Goal: Information Seeking & Learning: Learn about a topic

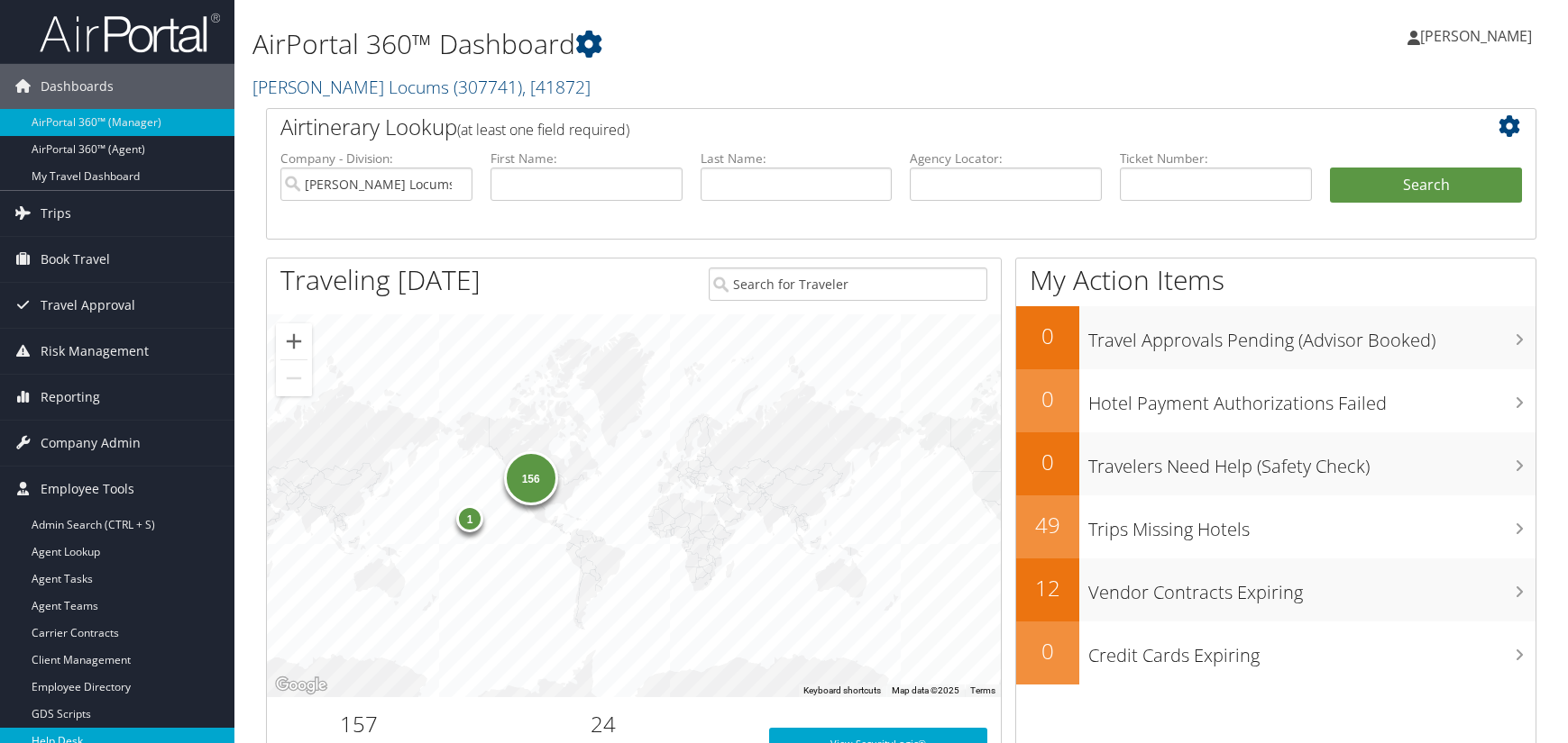
scroll to position [361, 0]
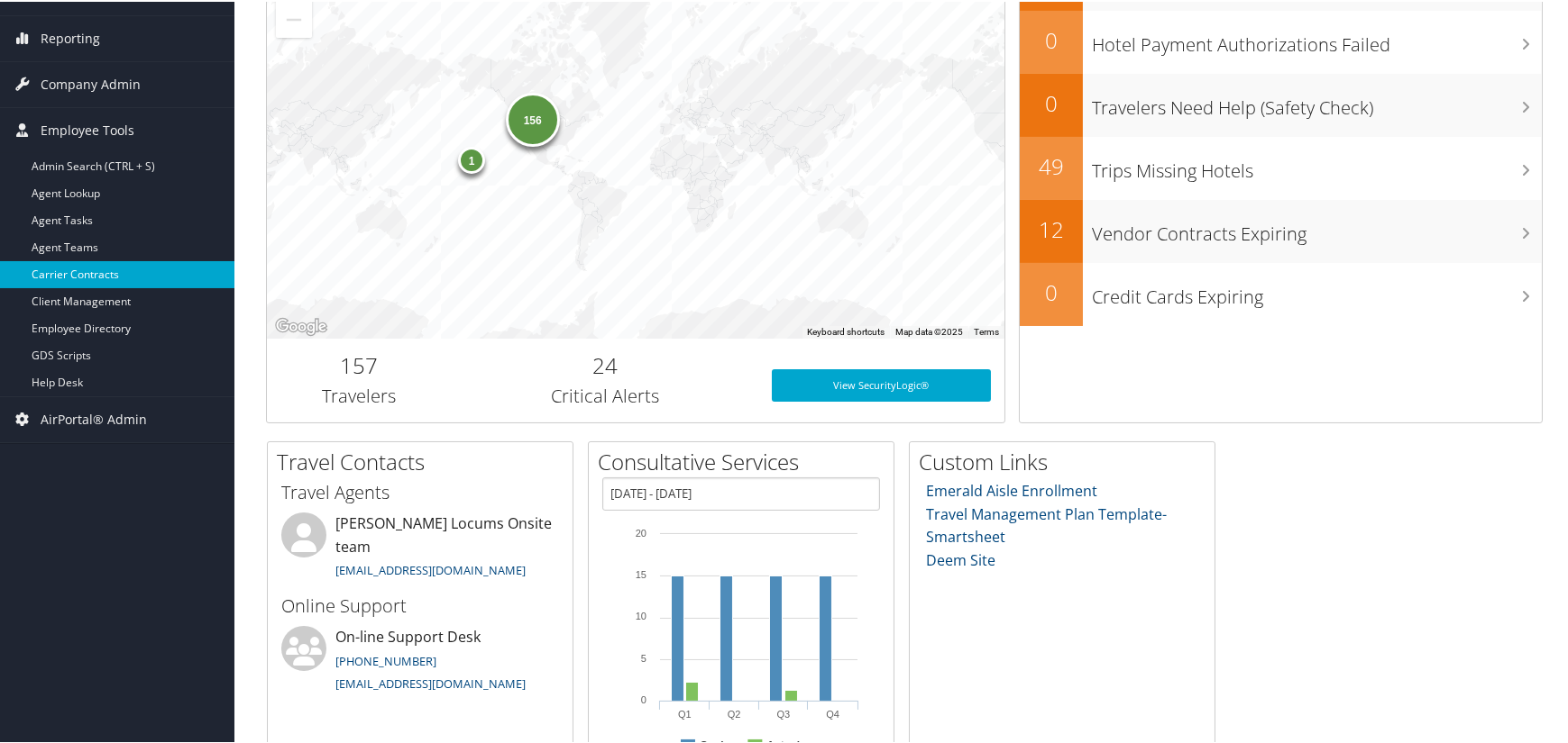
click at [98, 264] on link "Carrier Contracts" at bounding box center [117, 272] width 235 height 27
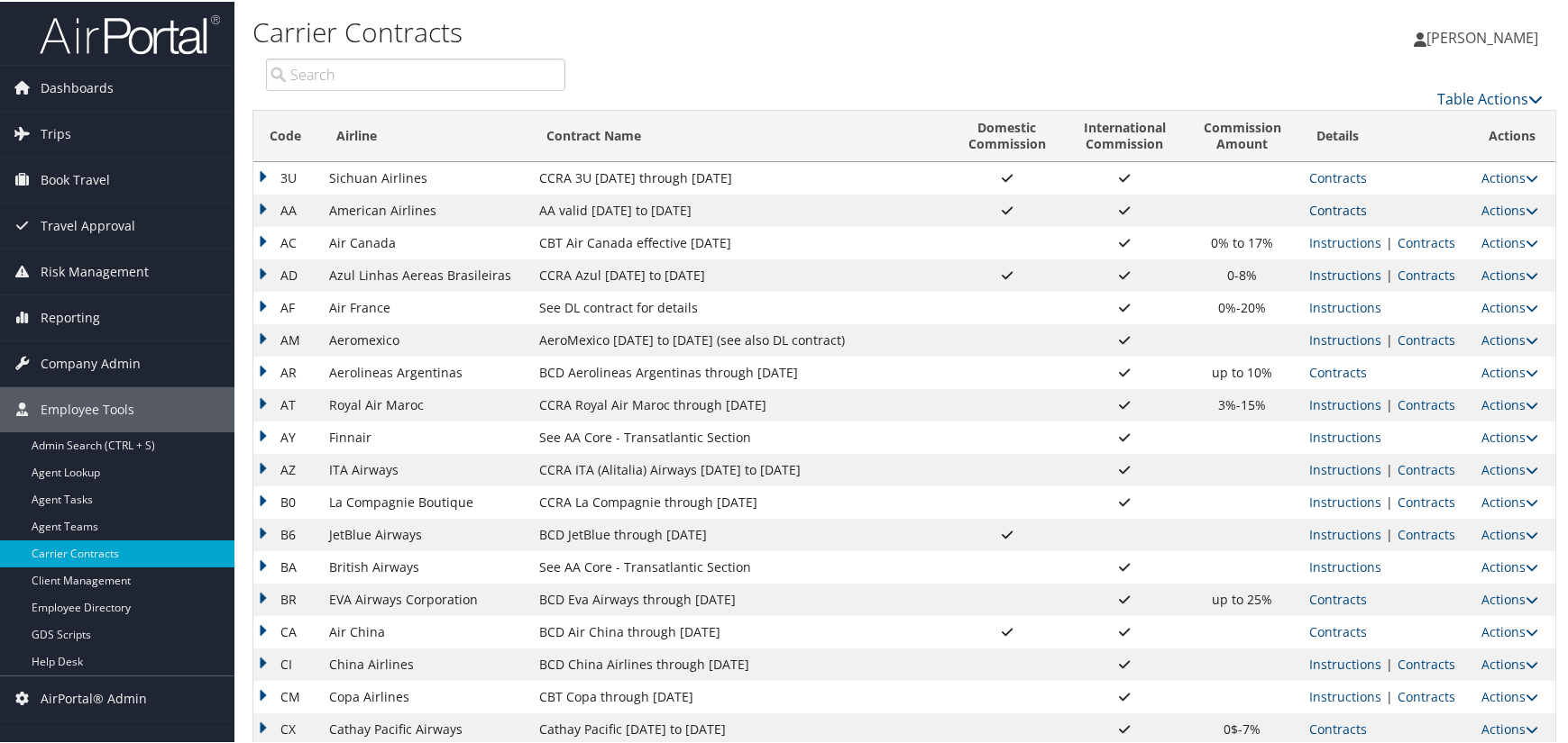
click at [1325, 211] on link "Contracts" at bounding box center [1338, 208] width 57 height 17
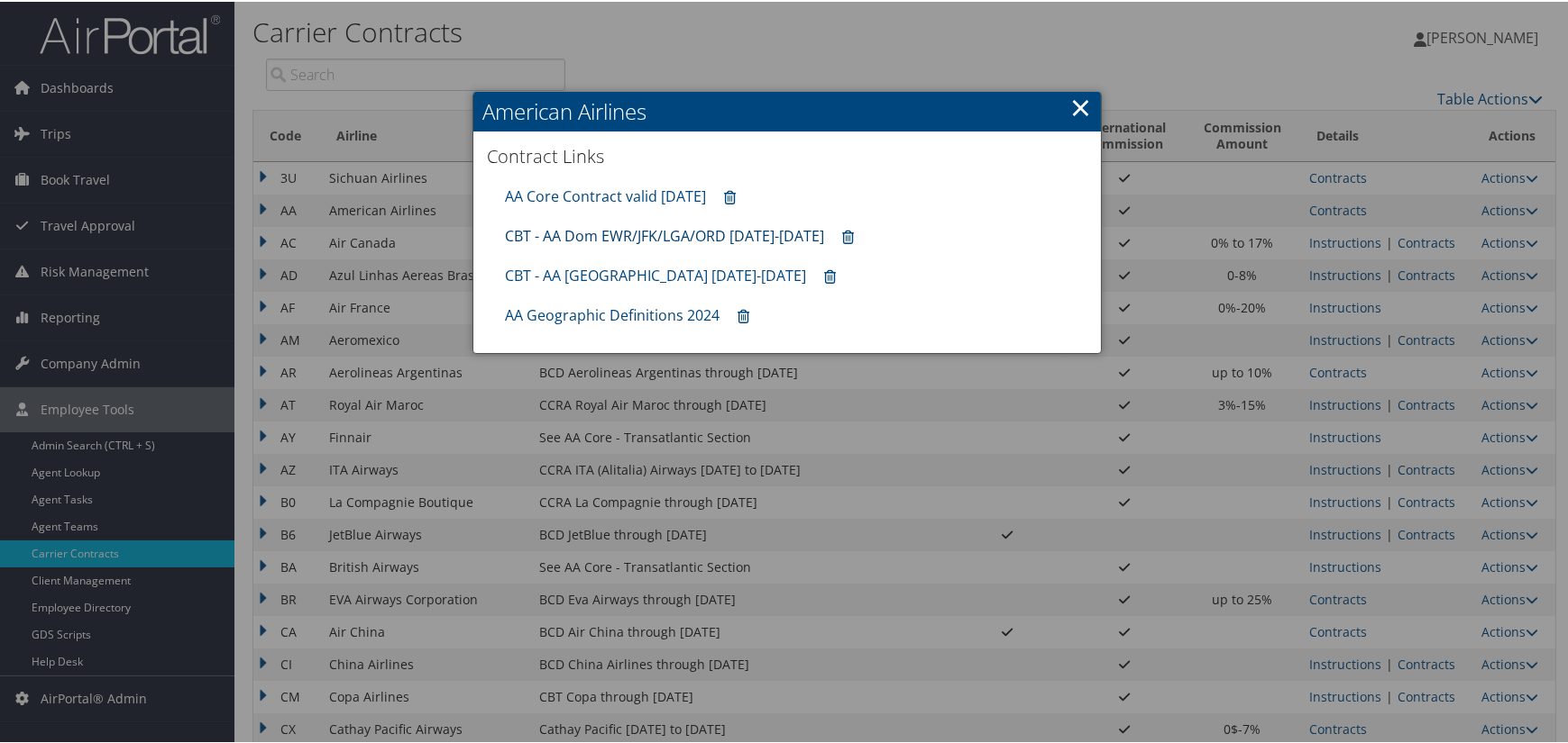
click at [714, 229] on link "CBT - AA Dom EWR/JFK/LGA/ORD [DATE]-[DATE]" at bounding box center [664, 235] width 319 height 20
click at [566, 184] on link "AA Core Contract valid [DATE]" at bounding box center [605, 194] width 201 height 20
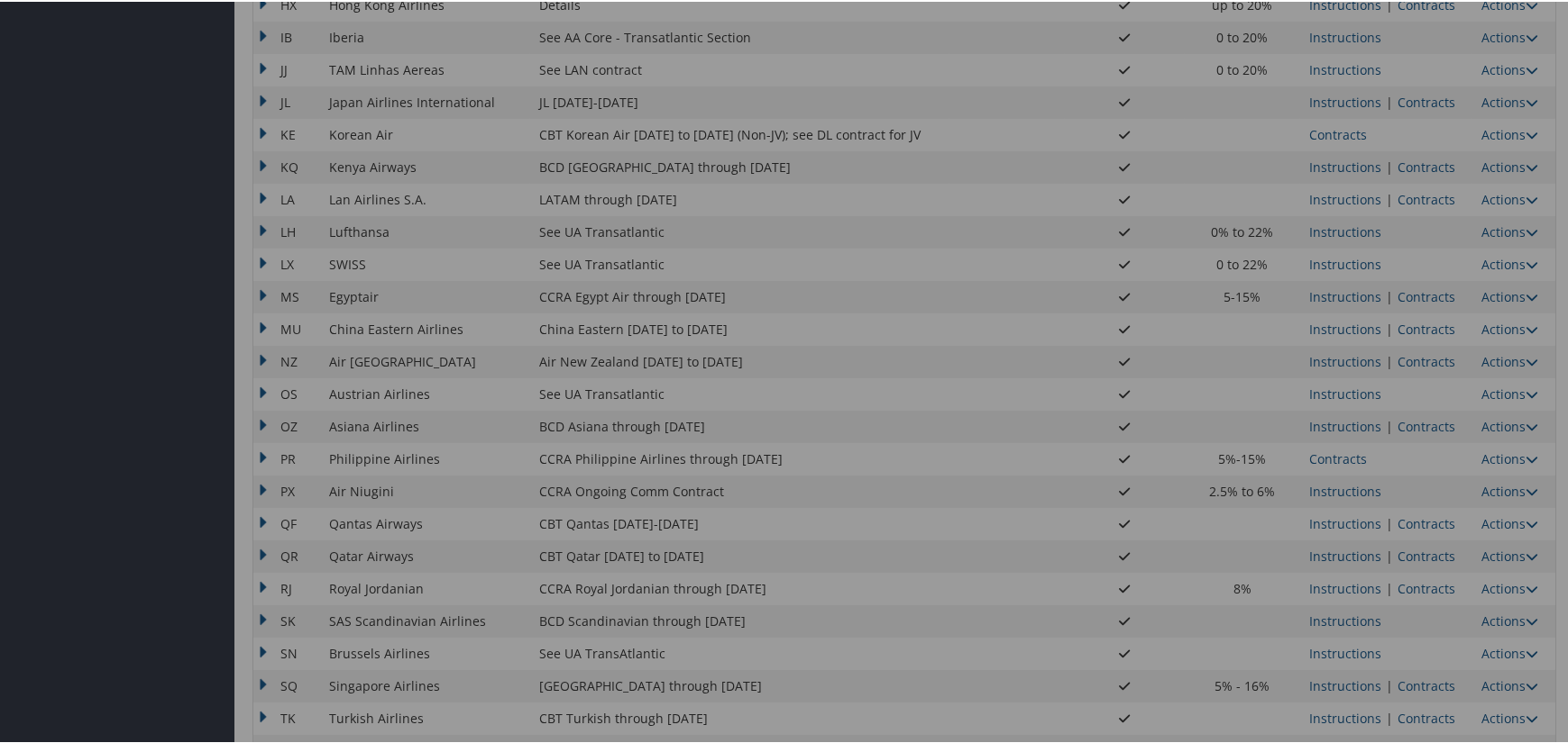
scroll to position [1361, 0]
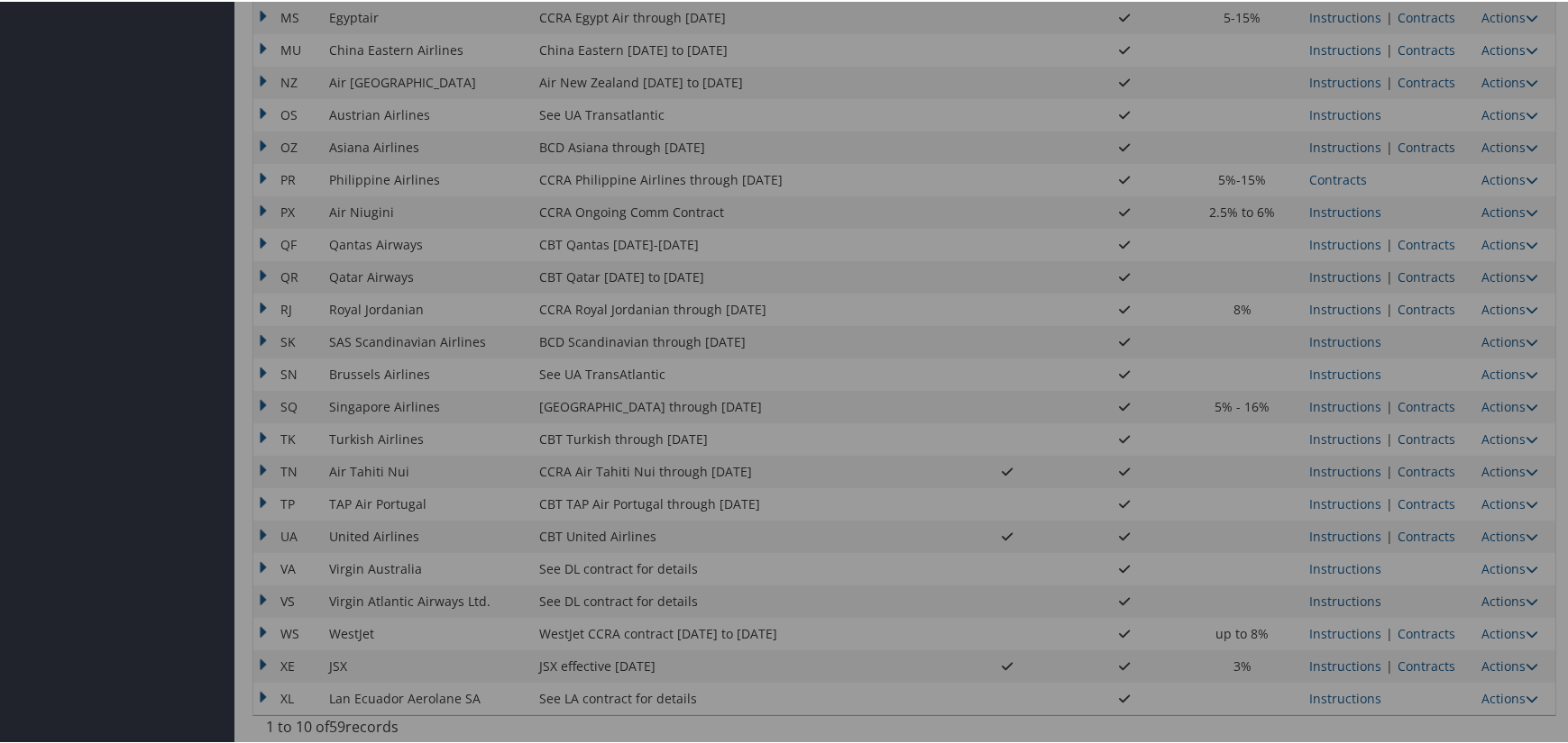
click at [1420, 530] on div at bounding box center [787, 372] width 1574 height 743
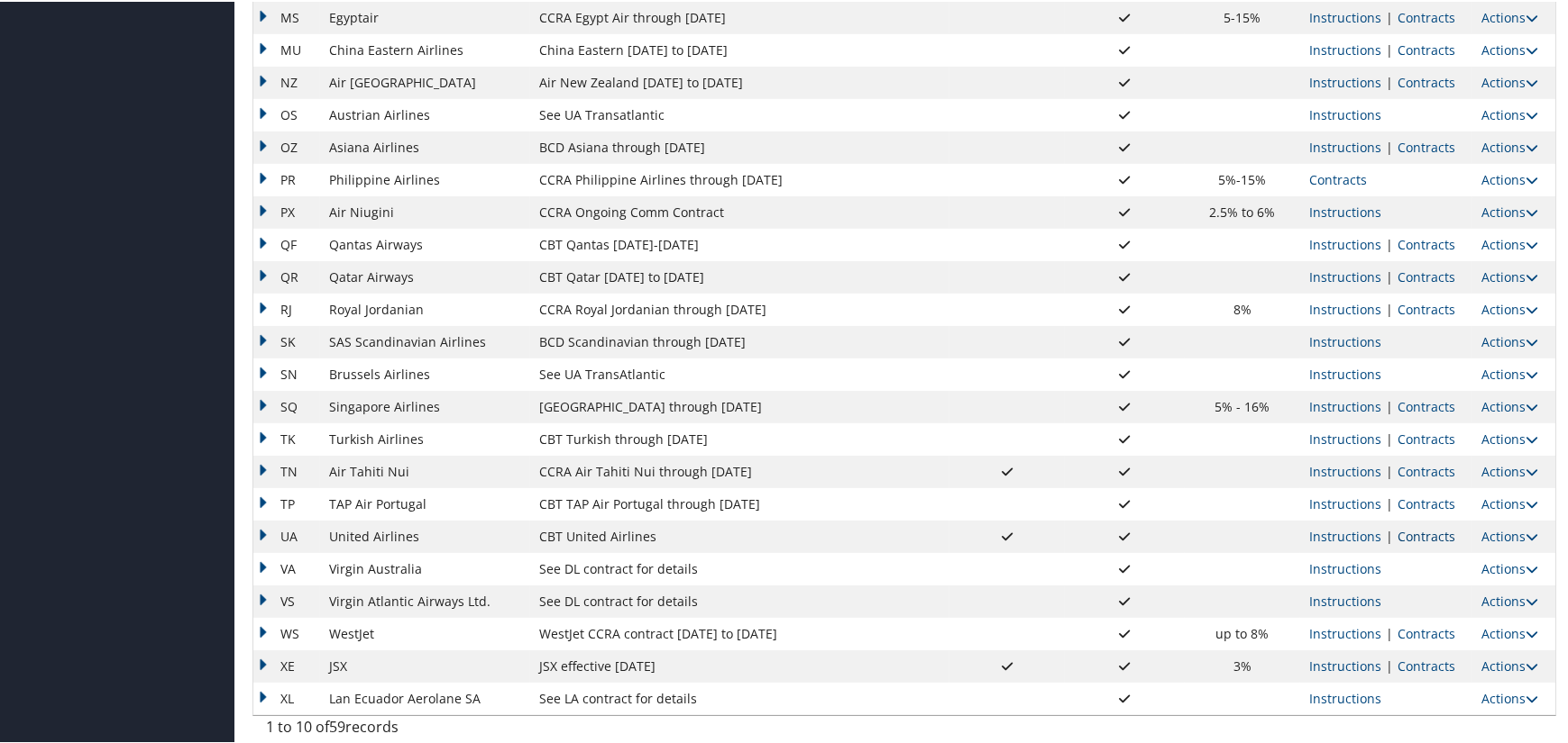
click at [1419, 529] on link "Contracts" at bounding box center [1426, 534] width 57 height 17
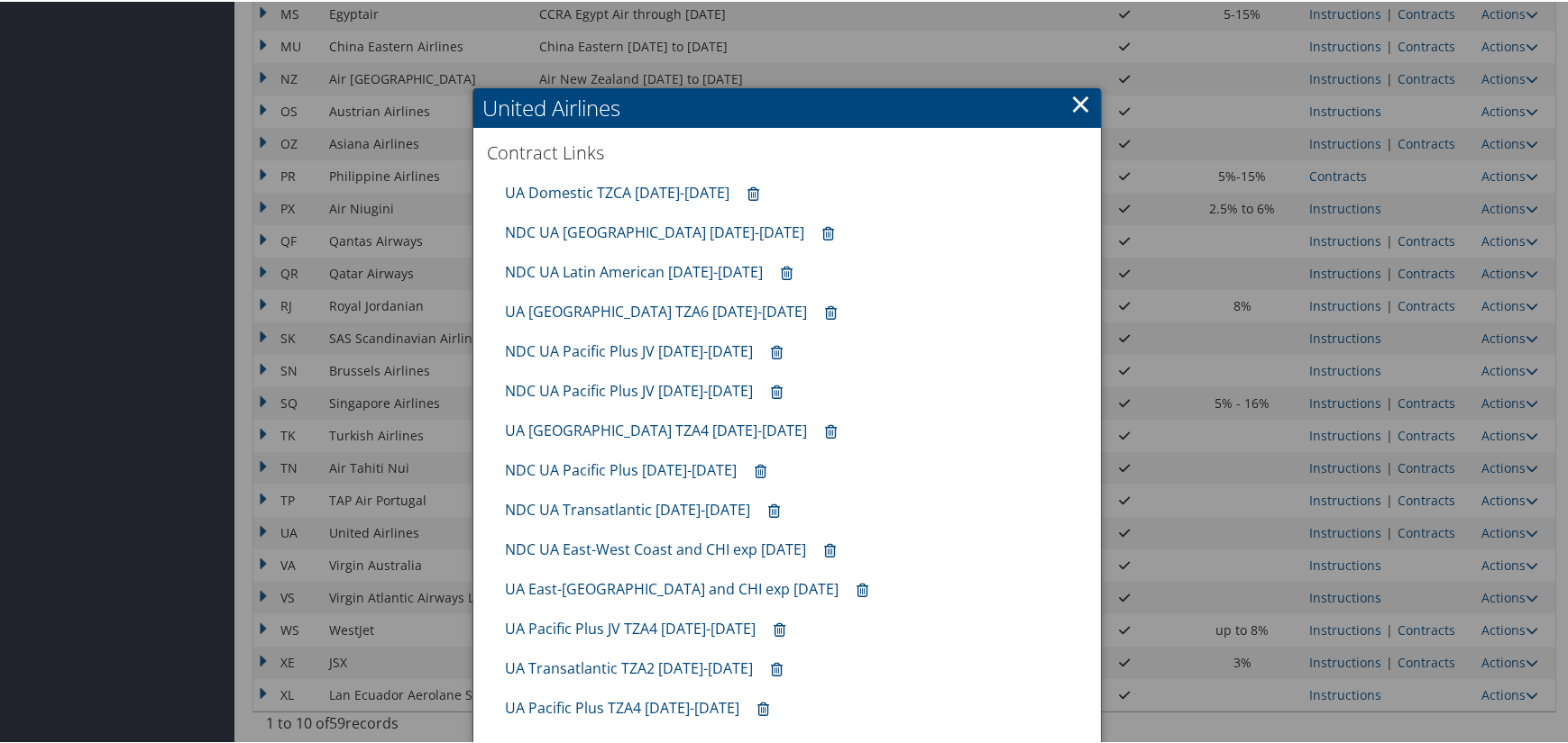
scroll to position [1365, 0]
click at [629, 344] on link "NDC UA Pacific Plus JV [DATE]-[DATE]" at bounding box center [628, 349] width 248 height 20
click at [649, 626] on link "UA Pacific Plus JV TZA4 [DATE]-[DATE]" at bounding box center [629, 626] width 251 height 20
click at [627, 708] on link "UA Pacific Plus TZA4 [DATE]-[DATE]" at bounding box center [621, 705] width 235 height 20
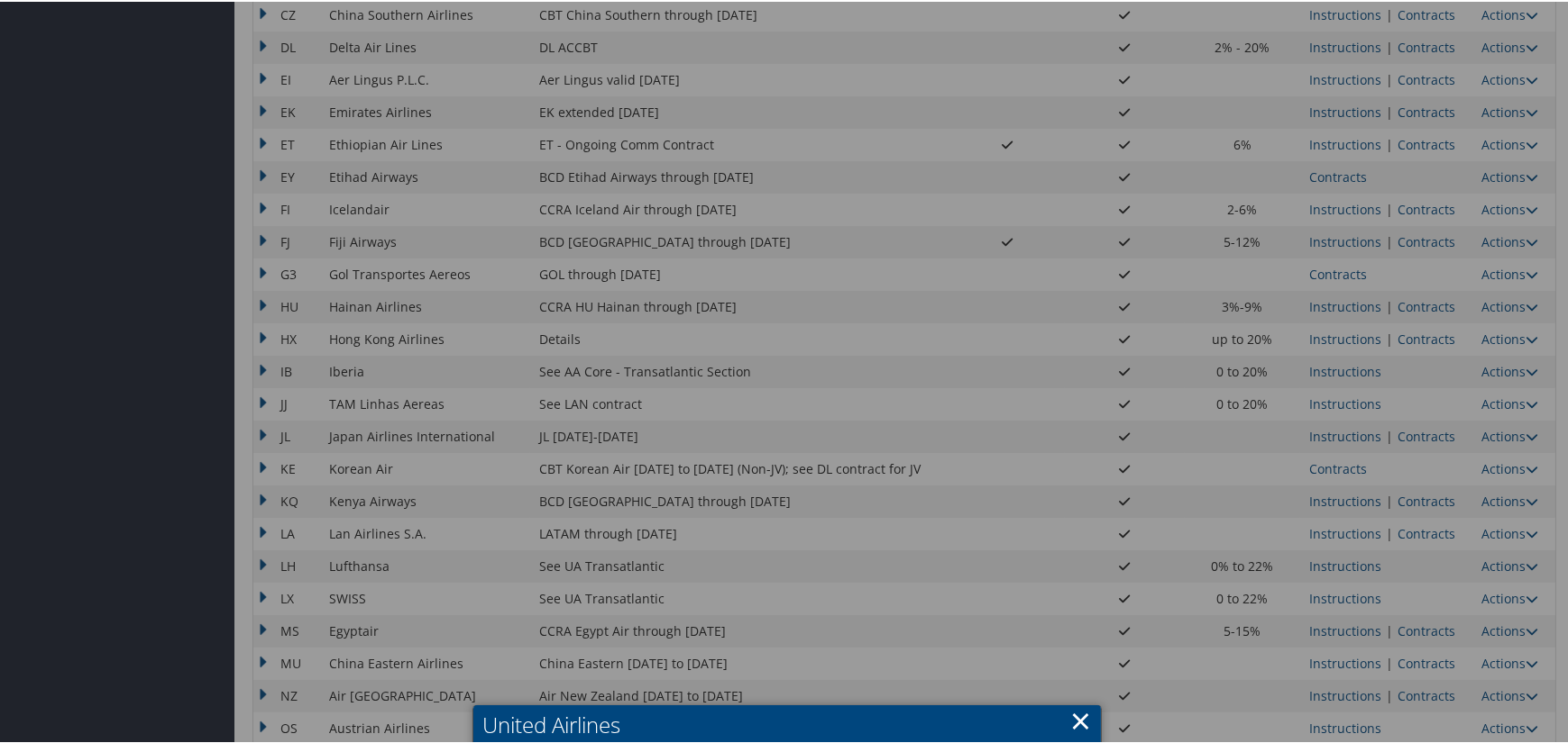
scroll to position [644, 0]
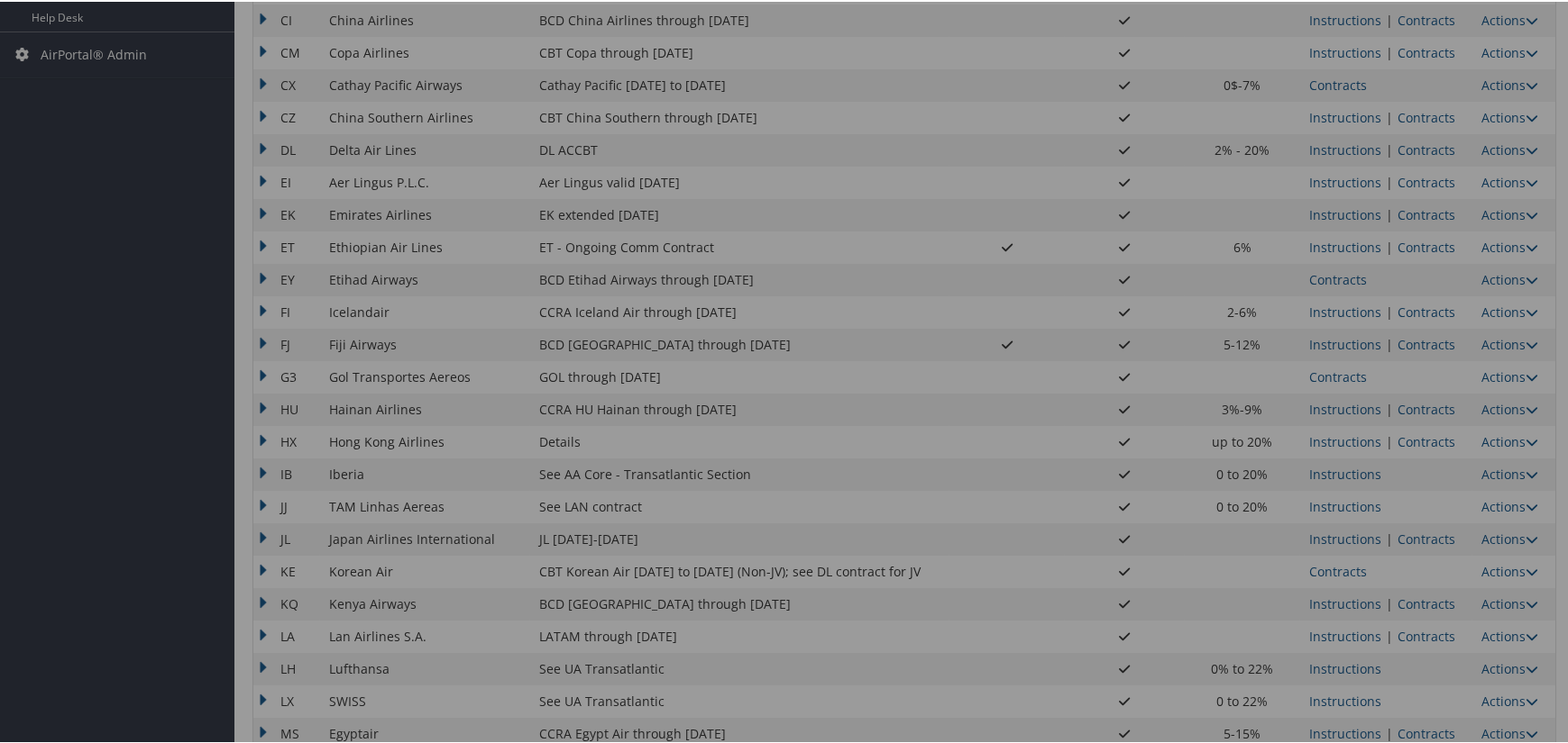
click at [1409, 149] on div at bounding box center [787, 372] width 1574 height 743
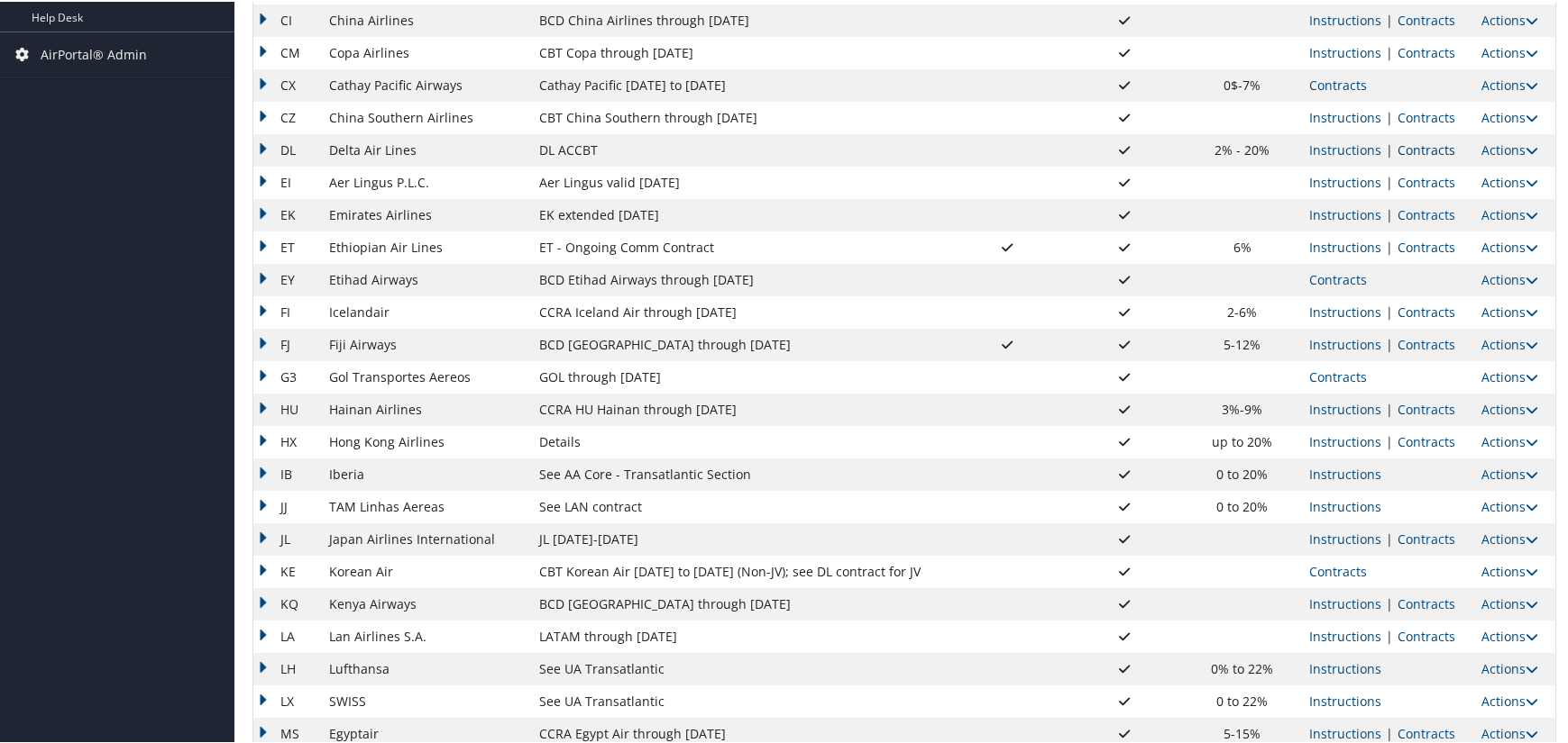
click at [1422, 140] on link "Contracts" at bounding box center [1426, 148] width 57 height 17
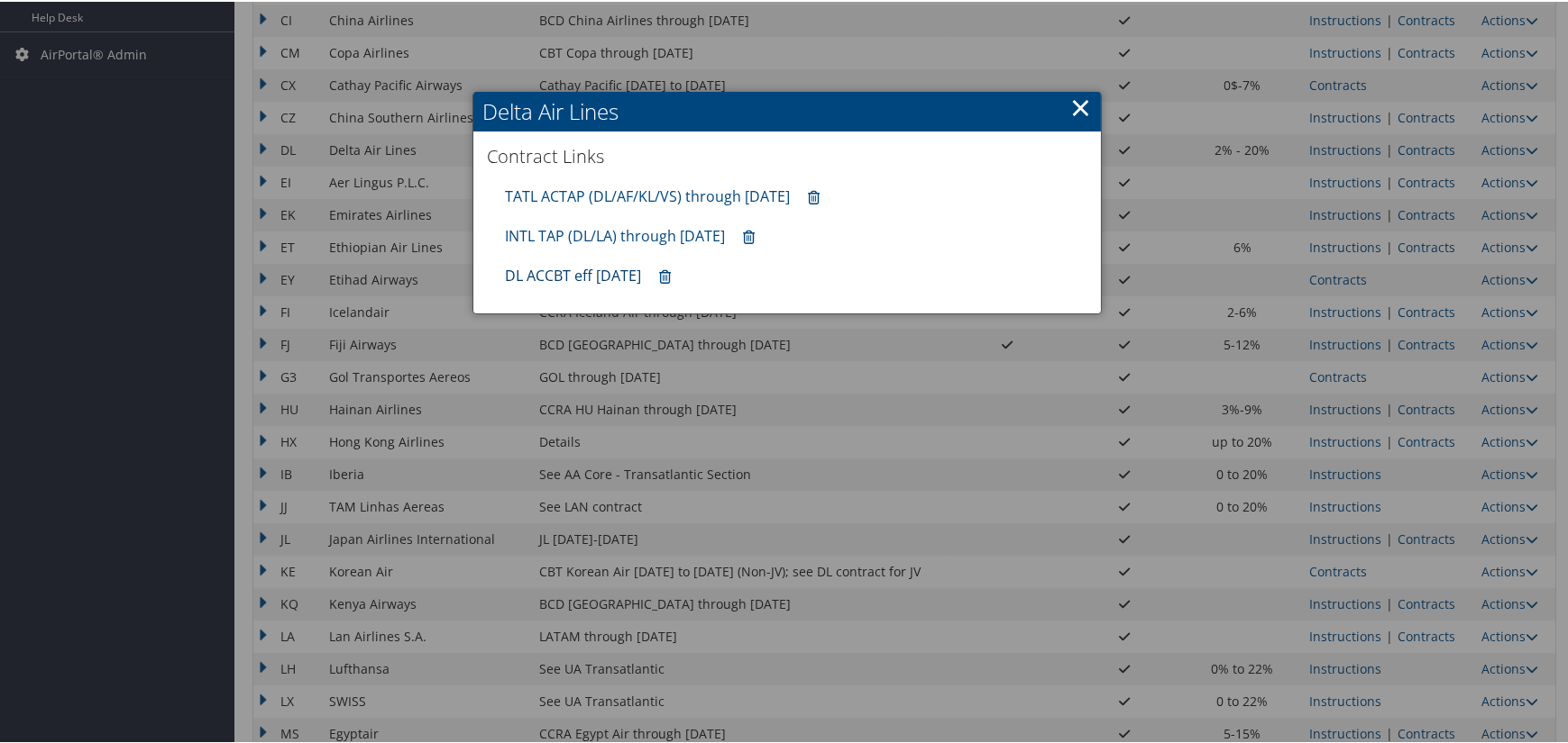
click at [568, 265] on link "DL ACCBT eff [DATE]" at bounding box center [572, 274] width 136 height 20
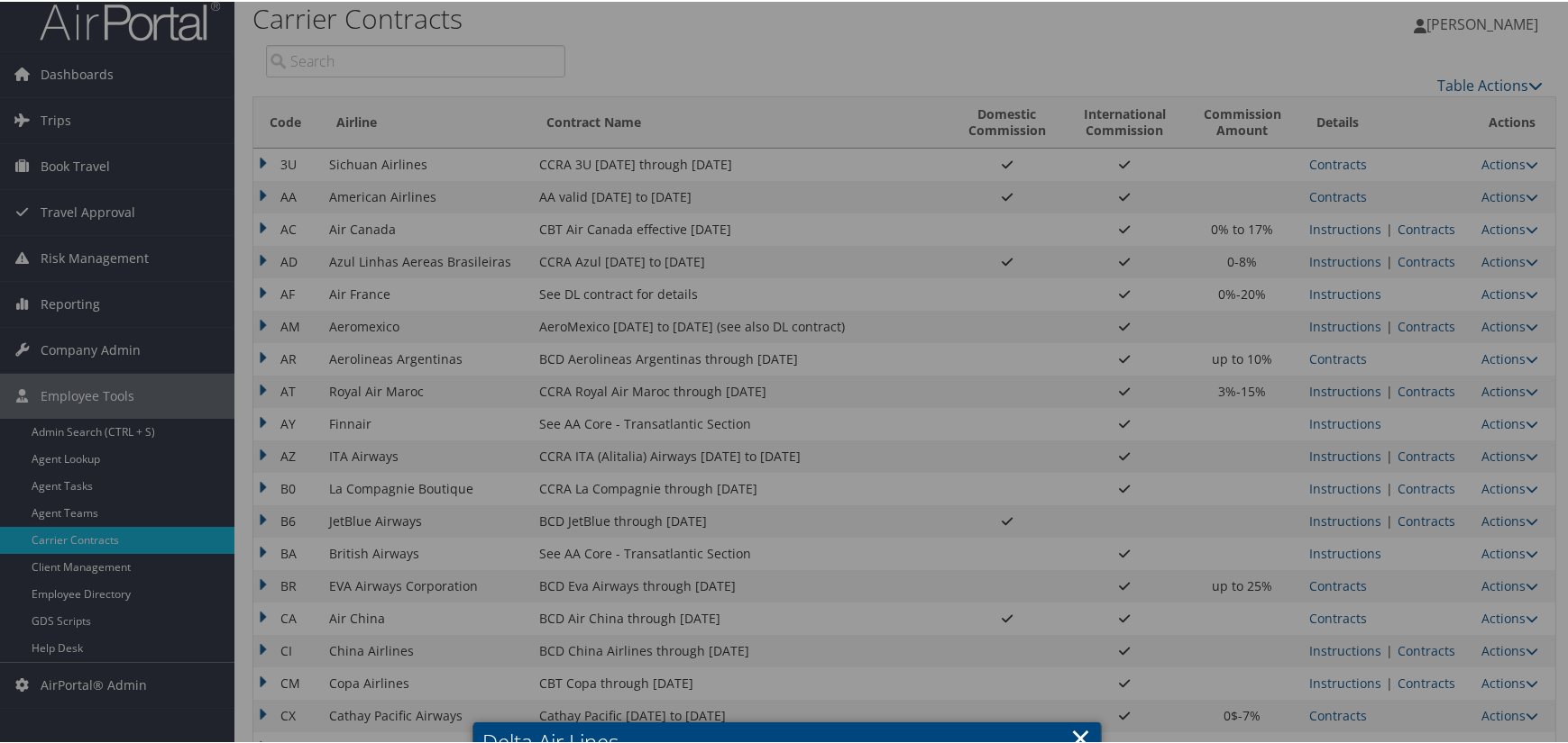
click at [1411, 328] on div at bounding box center [787, 372] width 1574 height 743
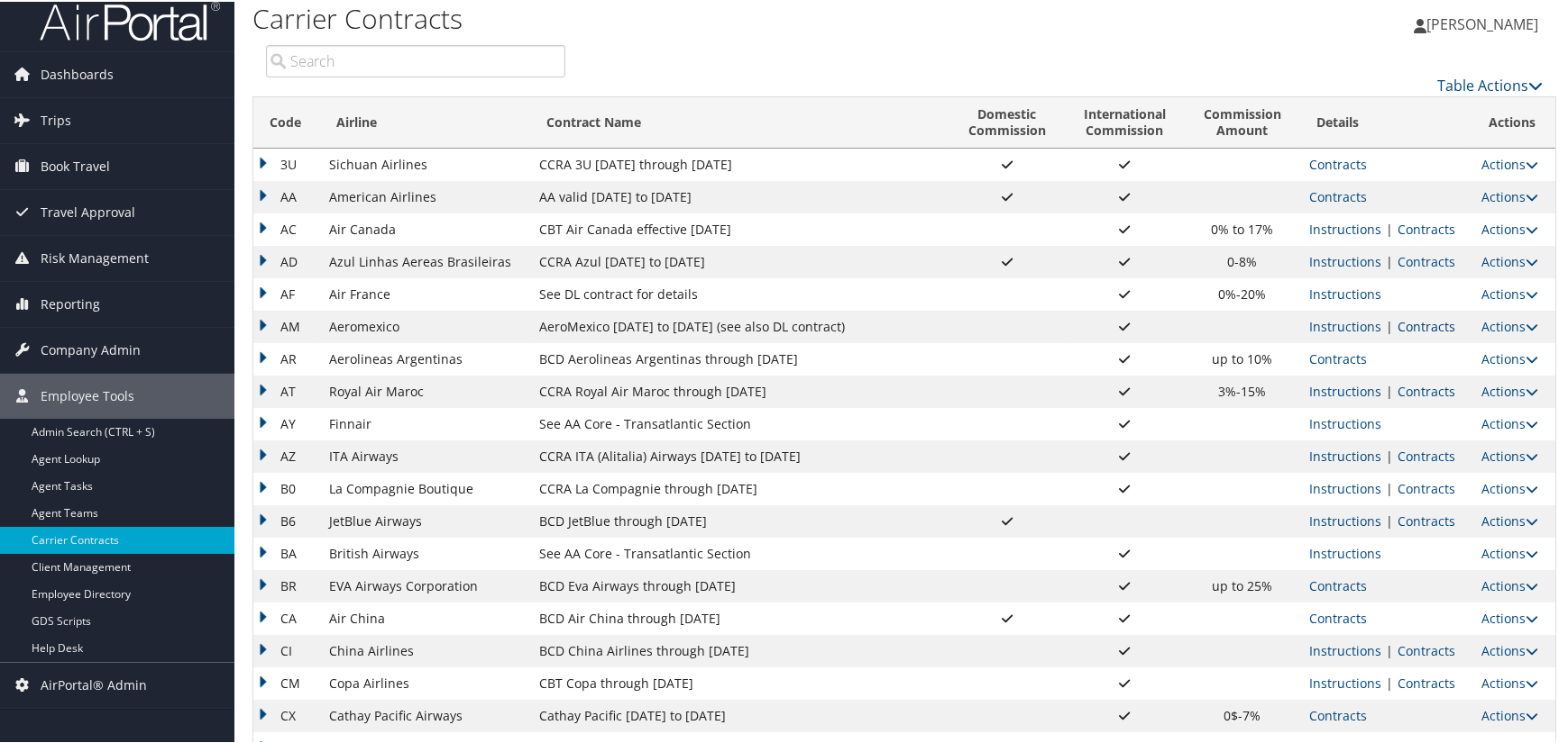
click at [1425, 323] on link "Contracts" at bounding box center [1426, 324] width 57 height 17
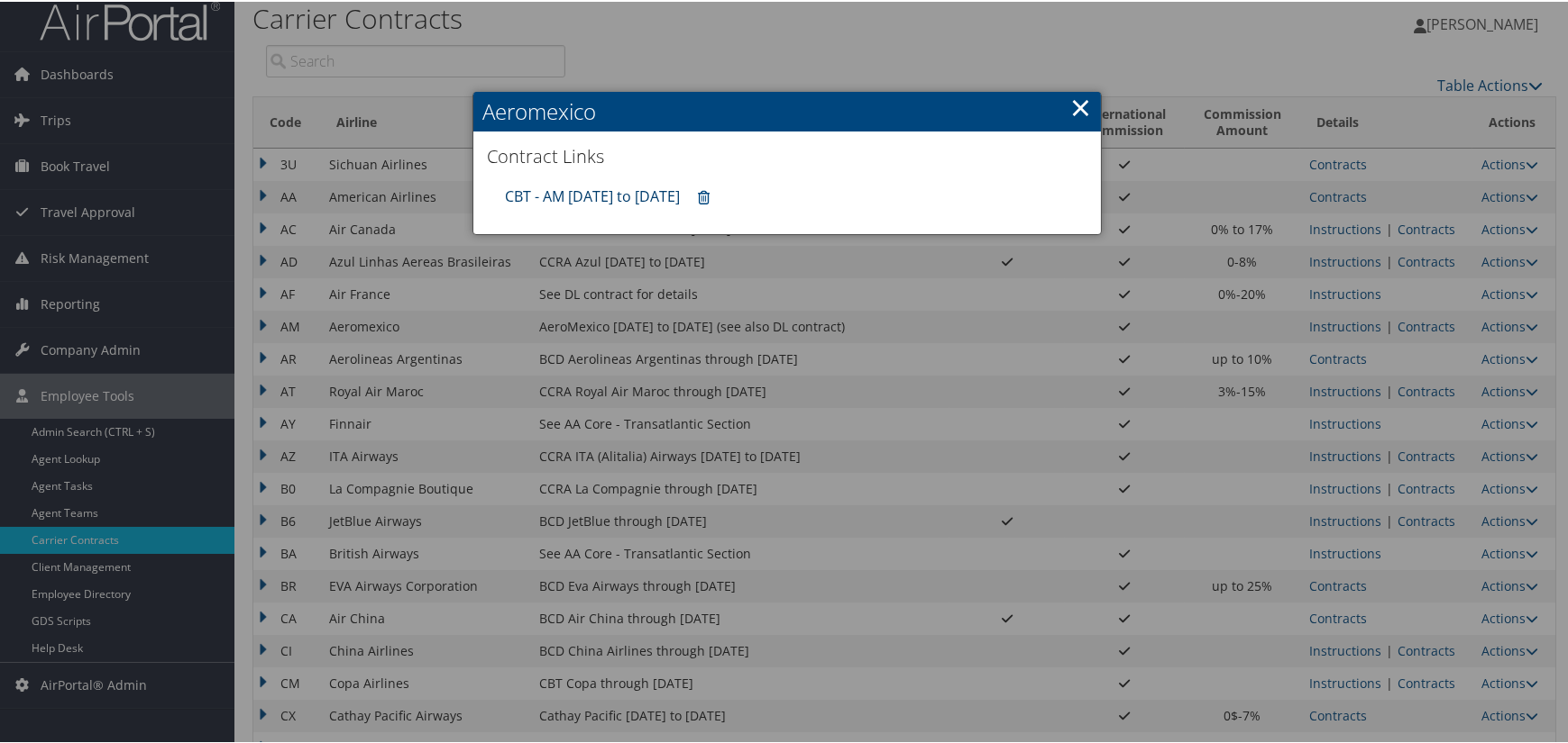
click at [582, 195] on link "CBT - AM [DATE] to [DATE]" at bounding box center [592, 194] width 174 height 20
click at [1316, 188] on div at bounding box center [787, 372] width 1574 height 743
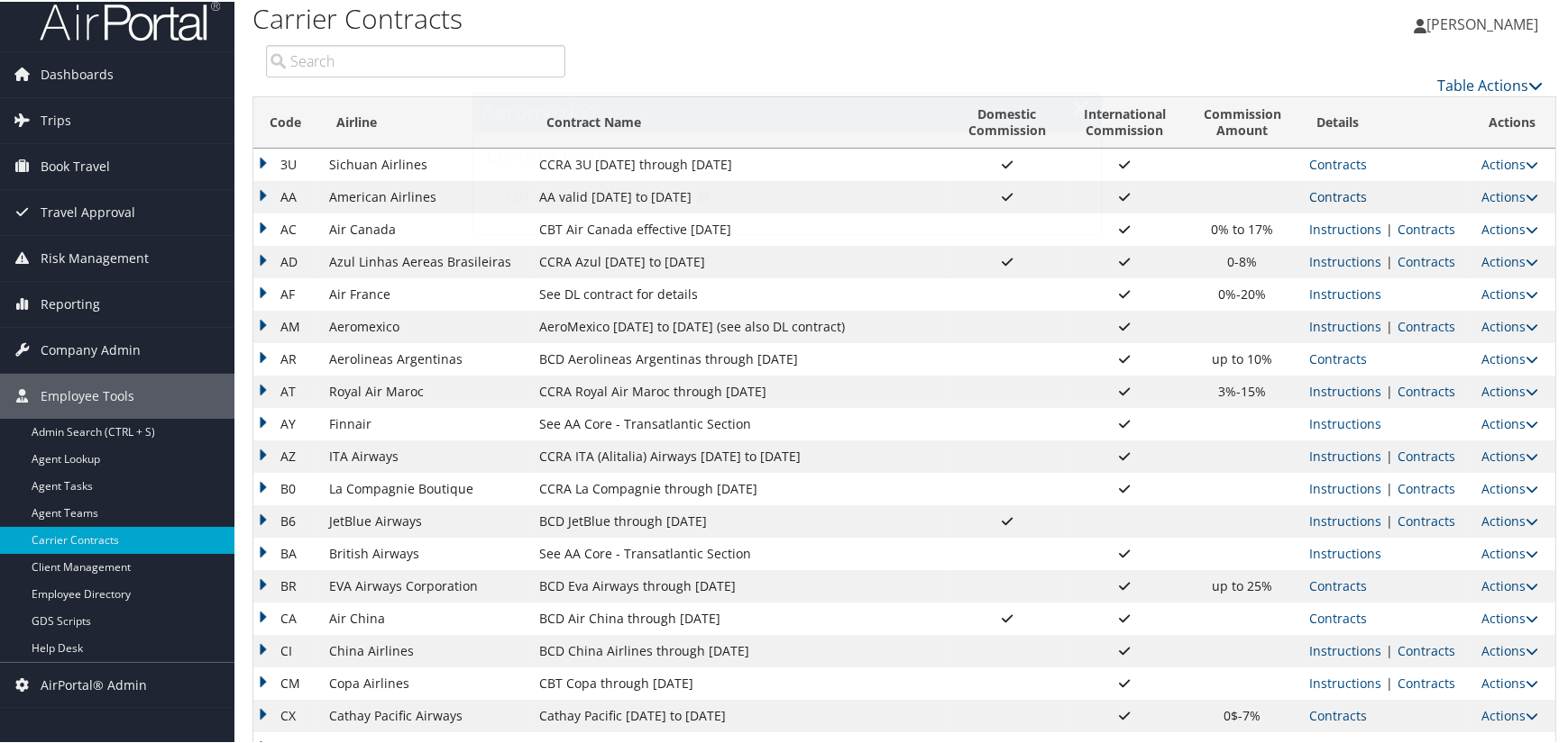
click at [1352, 196] on link "Contracts" at bounding box center [1338, 194] width 57 height 17
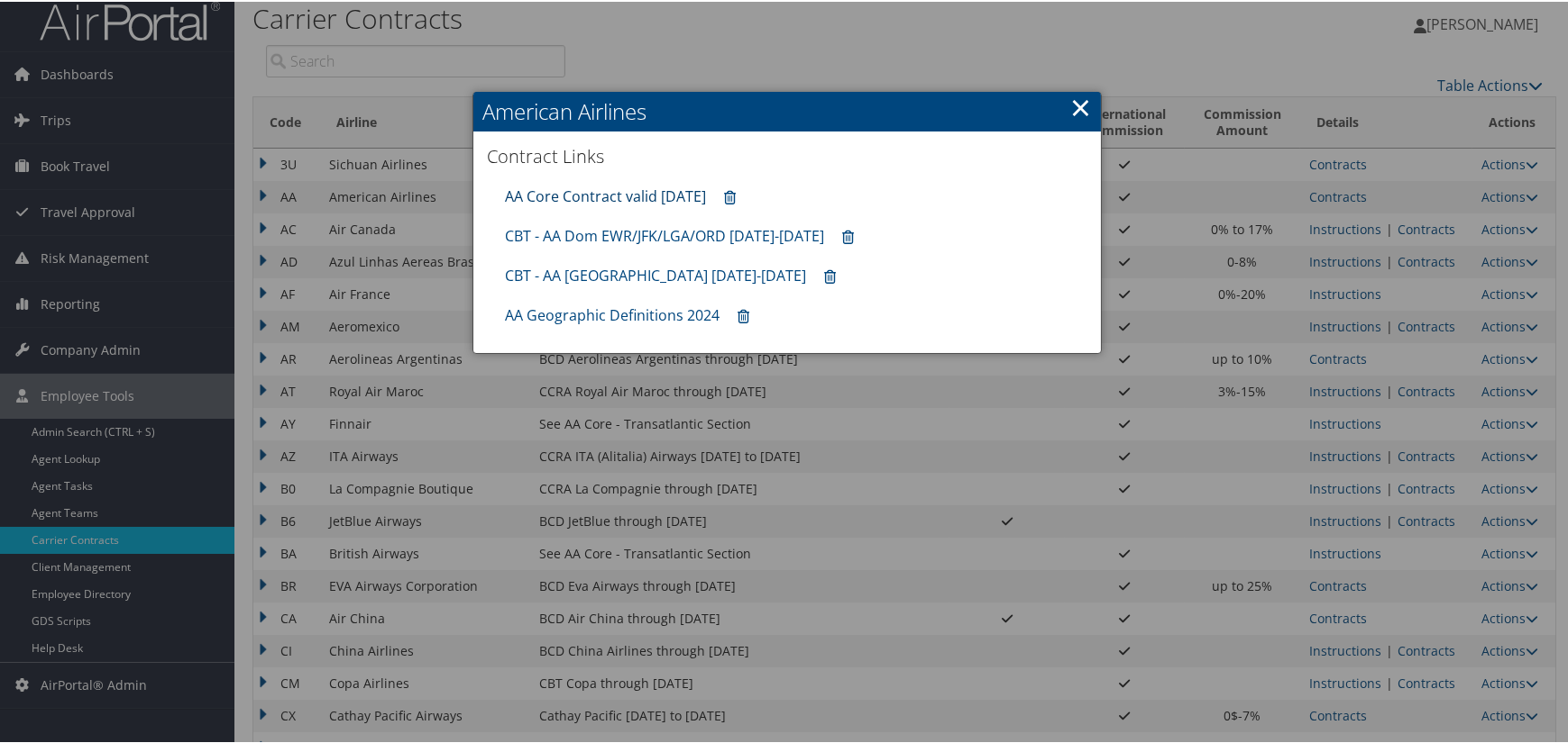
click at [665, 193] on link "AA Core Contract valid [DATE]" at bounding box center [605, 194] width 201 height 20
